Goal: Navigation & Orientation: Find specific page/section

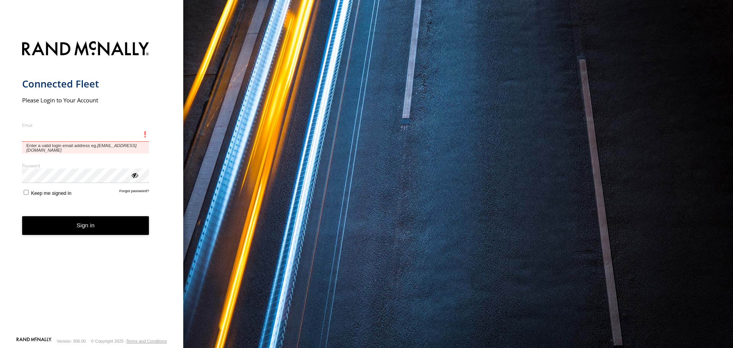
click at [68, 130] on input "Email" at bounding box center [85, 135] width 127 height 14
type input "**********"
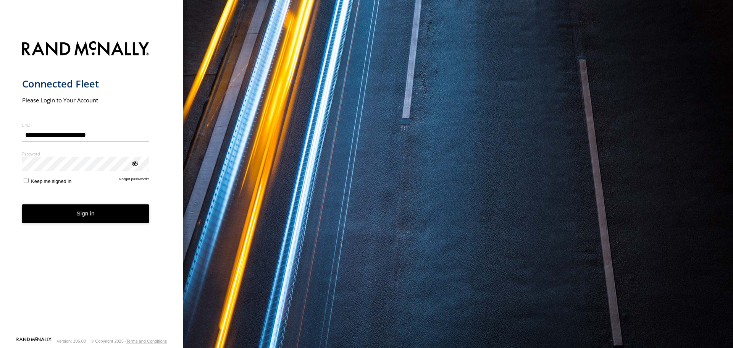
click at [58, 213] on button "Sign in" at bounding box center [85, 213] width 127 height 19
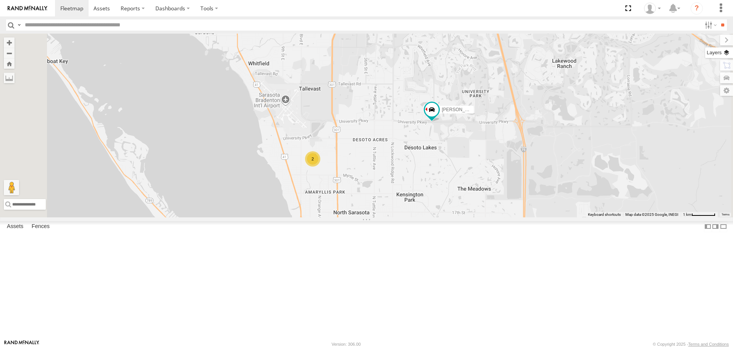
click at [725, 52] on label at bounding box center [719, 52] width 28 height 11
click at [0, 0] on div "Basemaps" at bounding box center [0, 0] width 0 height 0
click at [0, 0] on span "Basemaps" at bounding box center [0, 0] width 0 height 0
click at [0, 0] on span "Roadmap" at bounding box center [0, 0] width 0 height 0
click at [0, 0] on span "Overlays" at bounding box center [0, 0] width 0 height 0
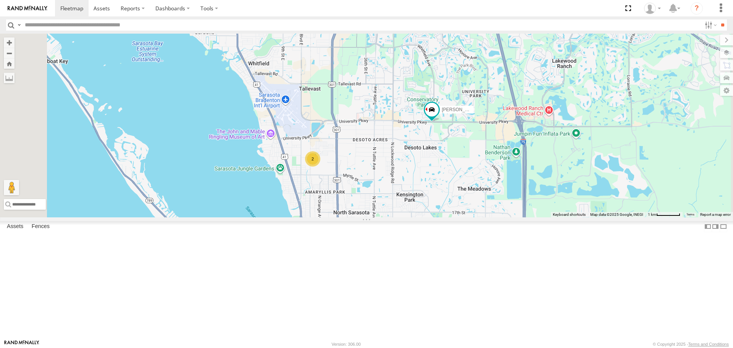
click at [0, 0] on span "Traffic" at bounding box center [0, 0] width 0 height 0
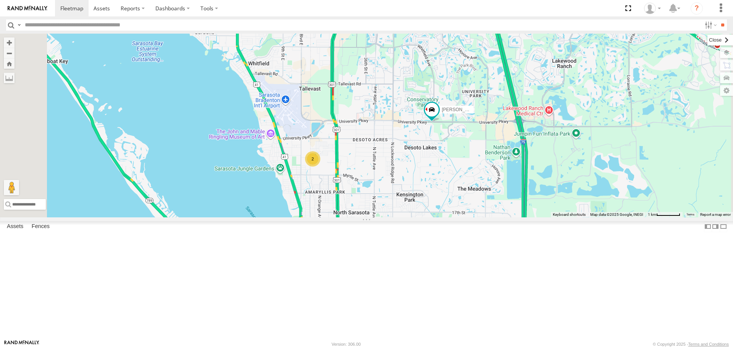
click at [707, 41] on label at bounding box center [720, 40] width 26 height 11
click at [0, 0] on link at bounding box center [0, 0] width 0 height 0
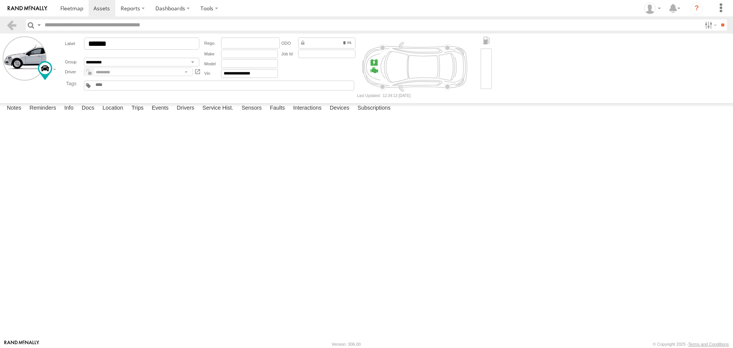
click at [0, 0] on label at bounding box center [0, 0] width 0 height 0
click at [0, 0] on button "Proceed" at bounding box center [0, 0] width 0 height 0
click at [74, 9] on span at bounding box center [71, 8] width 23 height 7
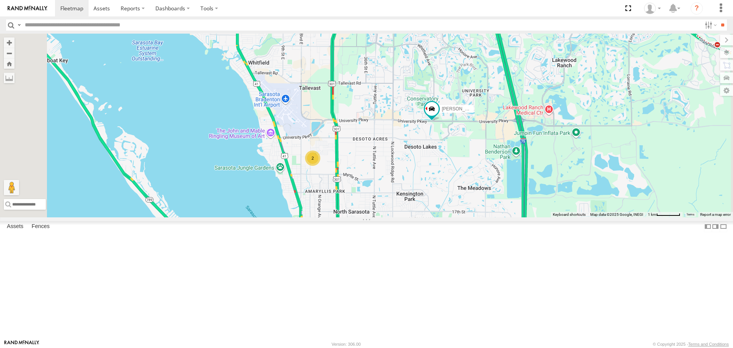
click at [0, 0] on link at bounding box center [0, 0] width 0 height 0
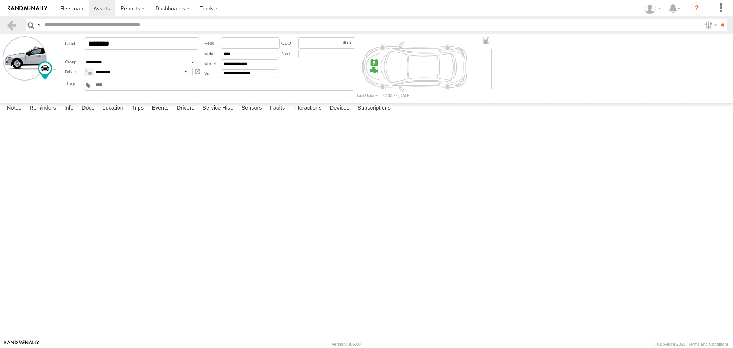
click at [0, 0] on label at bounding box center [0, 0] width 0 height 0
click at [0, 0] on button "Proceed" at bounding box center [0, 0] width 0 height 0
click at [71, 15] on link at bounding box center [72, 8] width 34 height 16
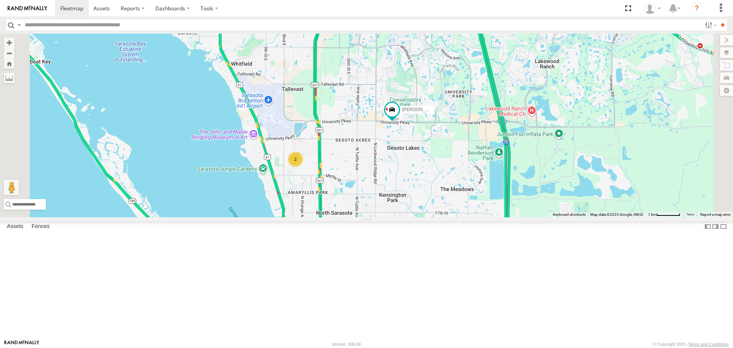
drag, startPoint x: 453, startPoint y: 205, endPoint x: 430, endPoint y: 197, distance: 24.1
click at [430, 197] on div "[PERSON_NAME] 2 soul [PERSON_NAME]" at bounding box center [366, 125] width 733 height 183
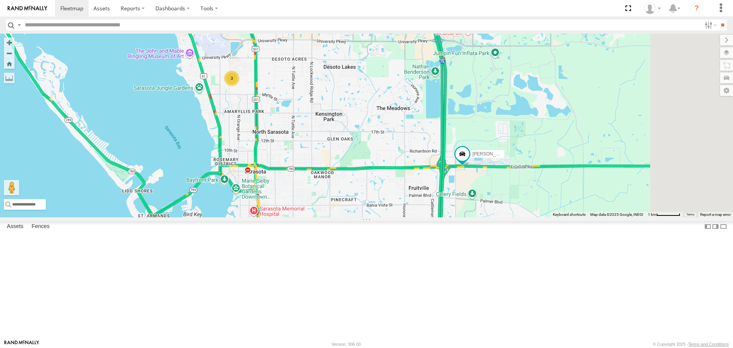
drag, startPoint x: 578, startPoint y: 276, endPoint x: 535, endPoint y: 227, distance: 64.9
click at [535, 217] on div "soul [PERSON_NAME] 3" at bounding box center [366, 125] width 733 height 183
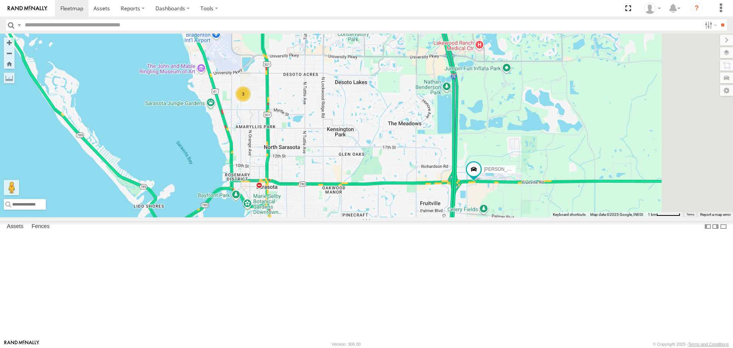
click at [251, 101] on div "3" at bounding box center [242, 93] width 15 height 15
